Goal: Check status: Check status

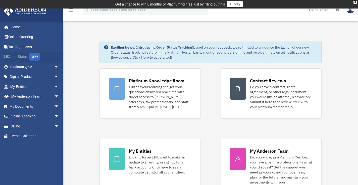
click at [15, 56] on link "Order Status NEW" at bounding box center [35, 57] width 63 height 10
click at [54, 126] on span "arrow_drop_down" at bounding box center [59, 126] width 10 height 10
click at [36, 147] on link "Past Invoices" at bounding box center [36, 147] width 59 height 10
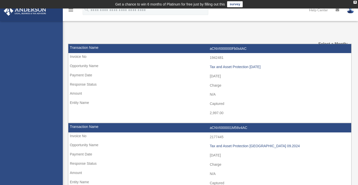
select select
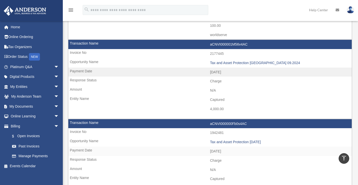
scroll to position [667, 0]
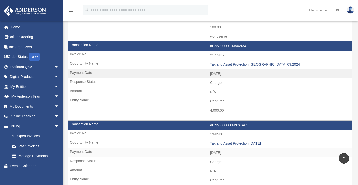
drag, startPoint x: 359, startPoint y: 30, endPoint x: 359, endPoint y: 131, distance: 101.4
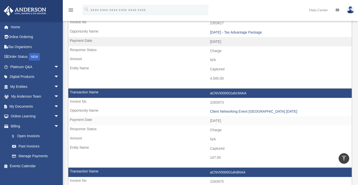
scroll to position [38, 0]
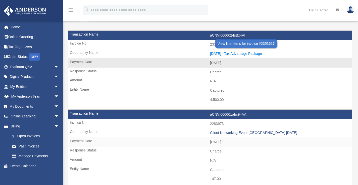
click at [256, 53] on div "2025.01.16 - Tax Advantage Package" at bounding box center [279, 54] width 139 height 4
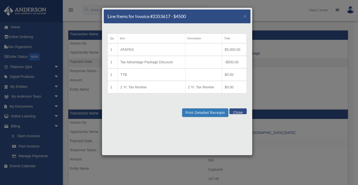
click at [153, 14] on h5 "Line Items for Invoice #2353617 - $4500" at bounding box center [146, 16] width 78 height 6
click at [130, 50] on td "ATAPKG" at bounding box center [152, 49] width 68 height 13
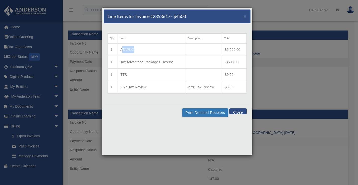
click at [130, 50] on td "ATAPKG" at bounding box center [152, 49] width 68 height 13
click at [236, 112] on button "Close" at bounding box center [237, 112] width 17 height 6
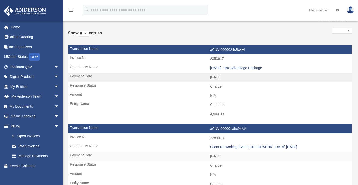
scroll to position [0, 0]
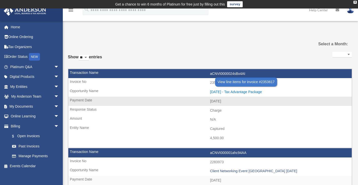
click at [230, 92] on div "2025.01.16 - Tax Advantage Package" at bounding box center [279, 92] width 139 height 4
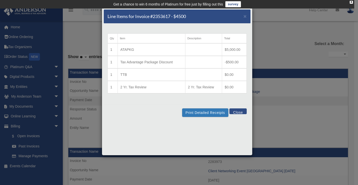
click at [237, 113] on button "Close" at bounding box center [237, 112] width 17 height 6
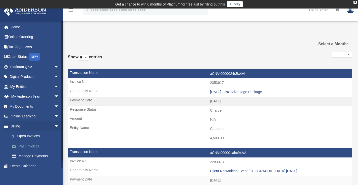
click at [38, 149] on link "Past Invoices" at bounding box center [36, 147] width 59 height 10
select select
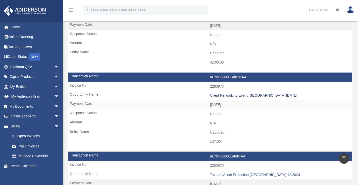
scroll to position [75, 0]
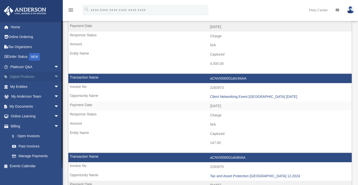
click at [54, 78] on span "arrow_drop_down" at bounding box center [59, 77] width 10 height 10
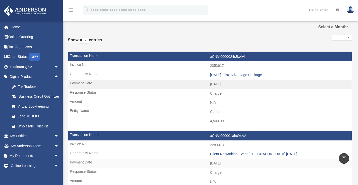
scroll to position [0, 0]
